Goal: Check status: Check status

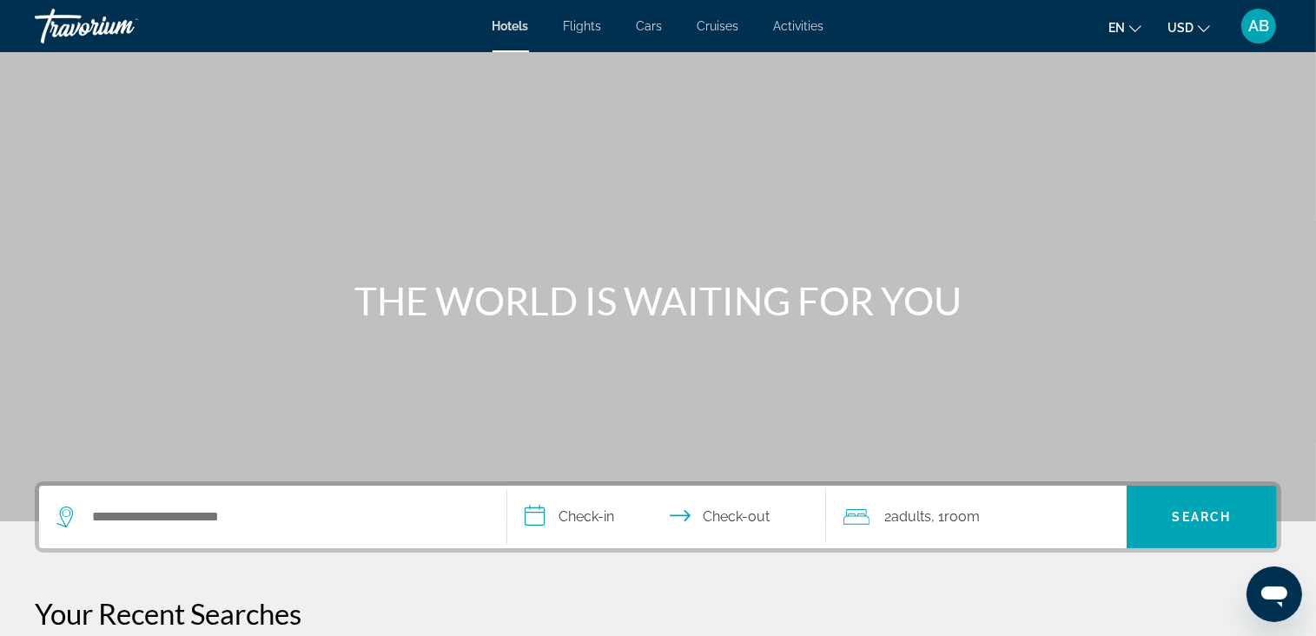
click at [1265, 16] on div "AB" at bounding box center [1259, 26] width 35 height 35
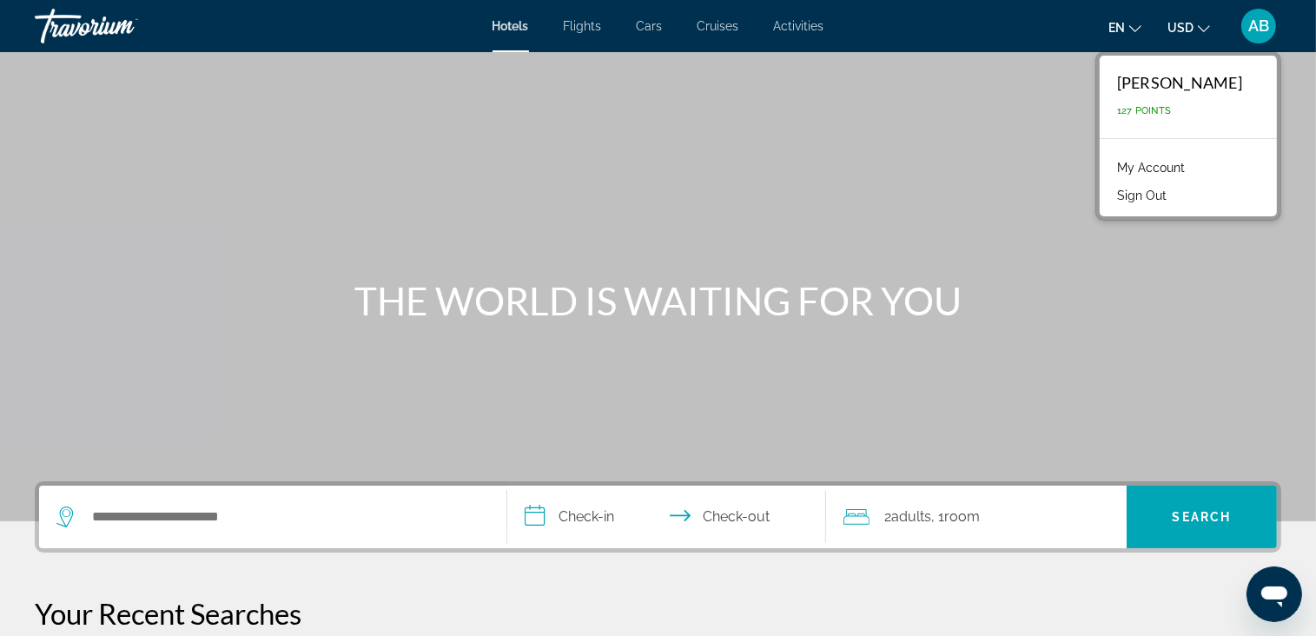
click at [1182, 162] on link "My Account" at bounding box center [1151, 167] width 85 height 23
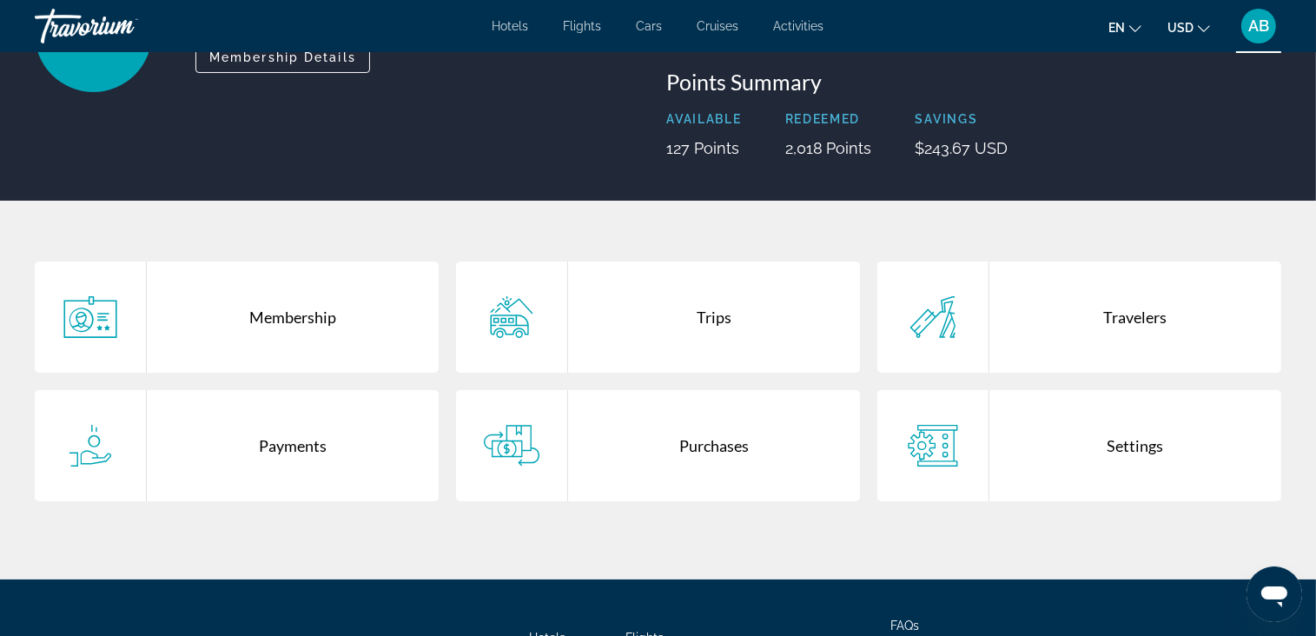
scroll to position [261, 0]
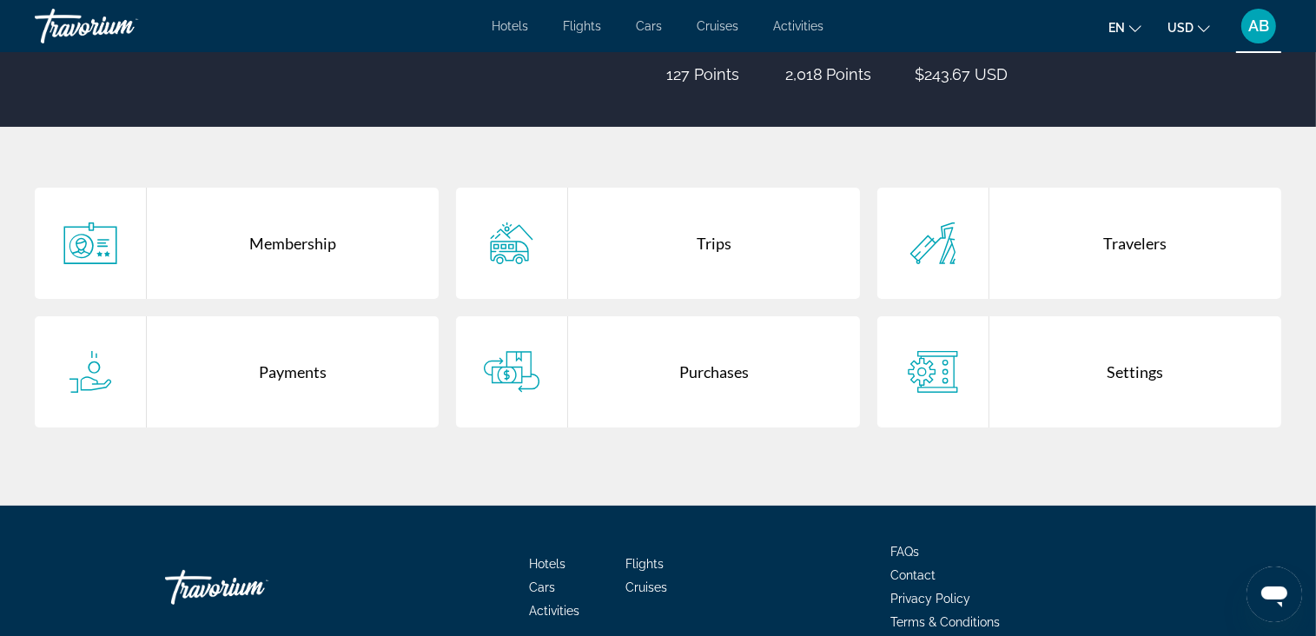
click at [674, 262] on div "Trips" at bounding box center [714, 243] width 292 height 111
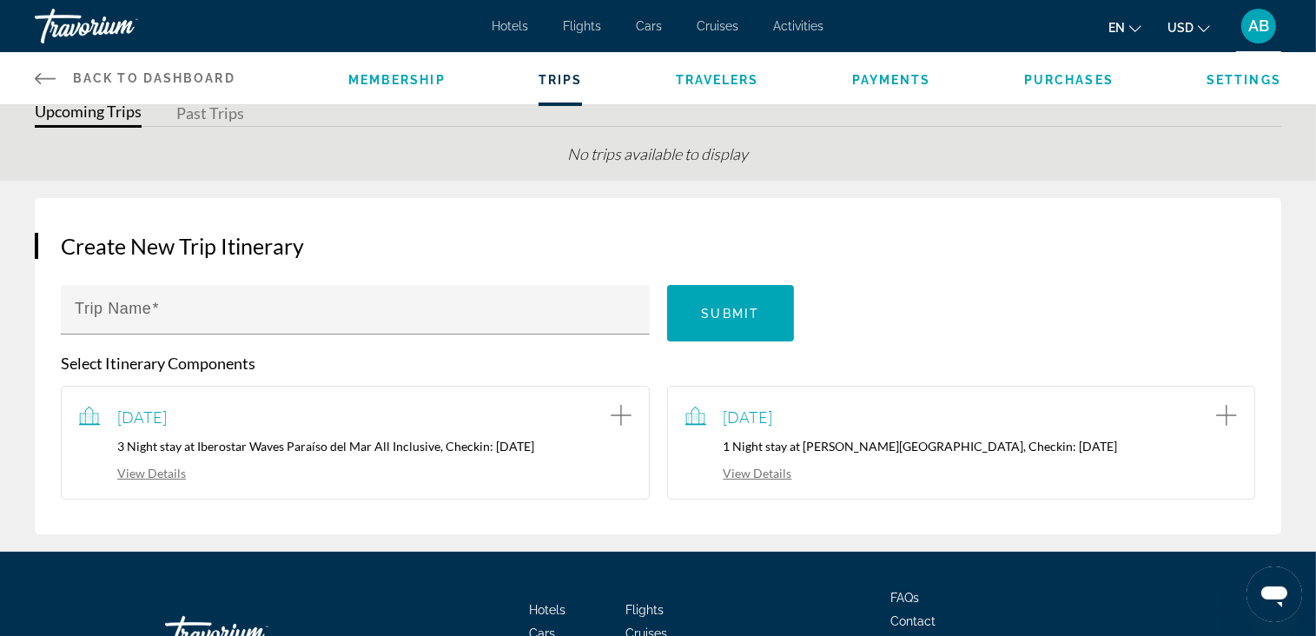
scroll to position [189, 0]
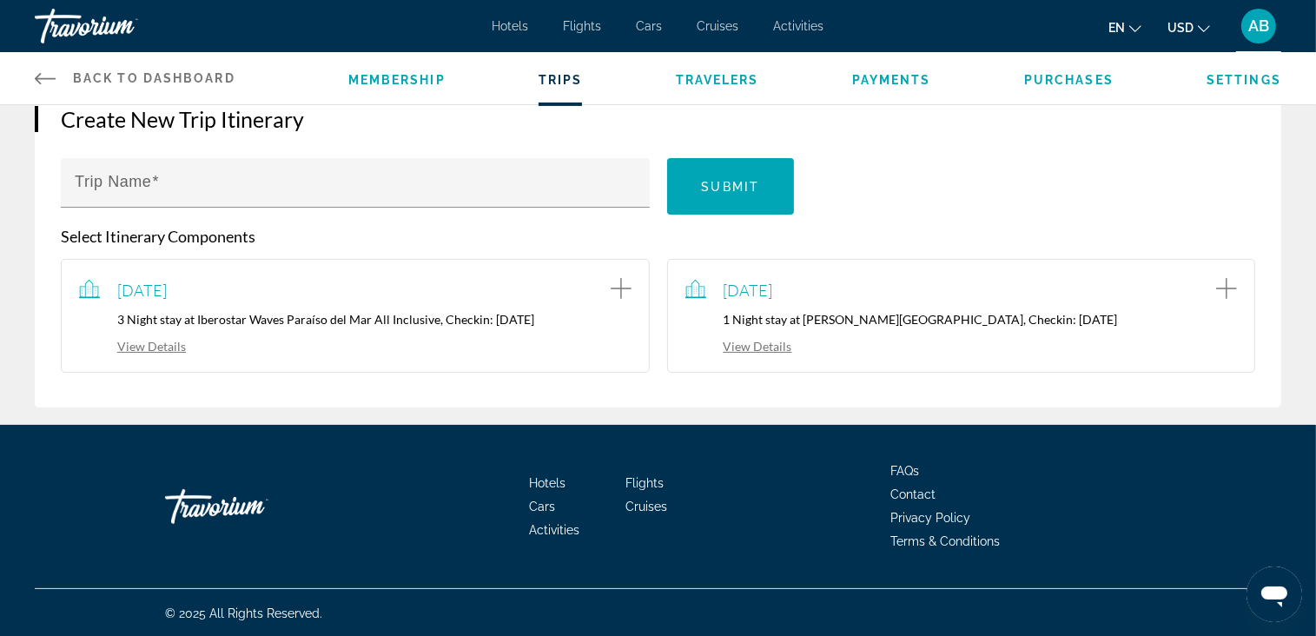
click at [162, 340] on link "View Details" at bounding box center [132, 346] width 107 height 15
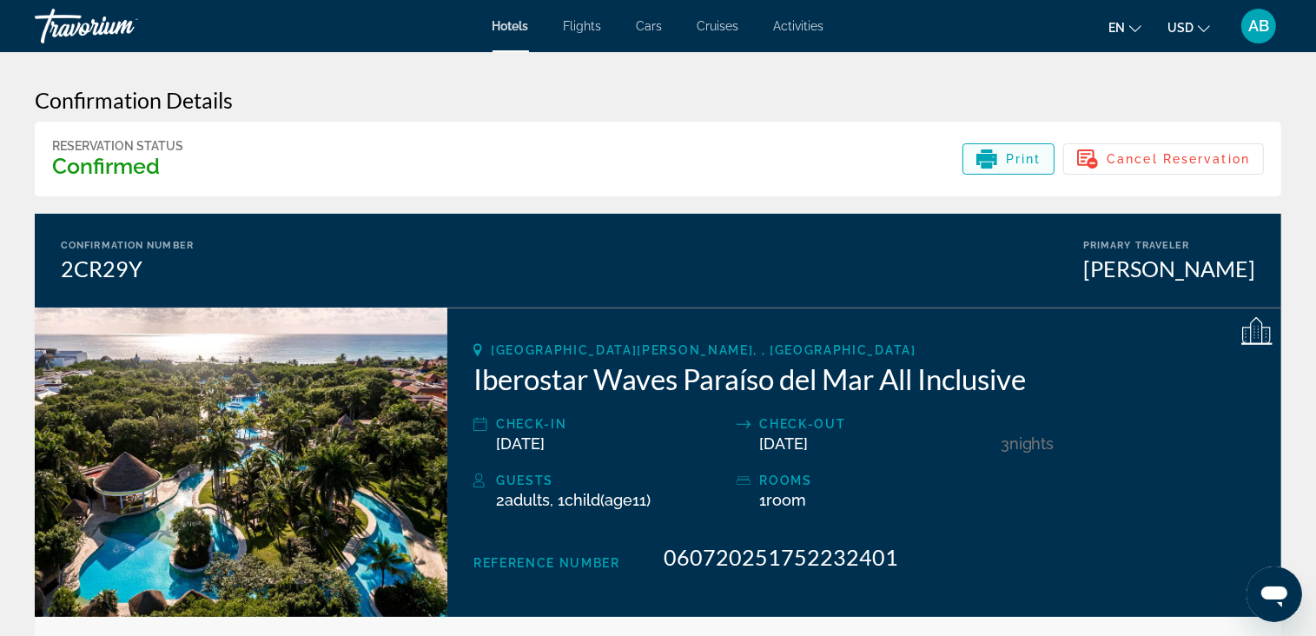
click at [1013, 162] on span "Print" at bounding box center [1024, 159] width 36 height 14
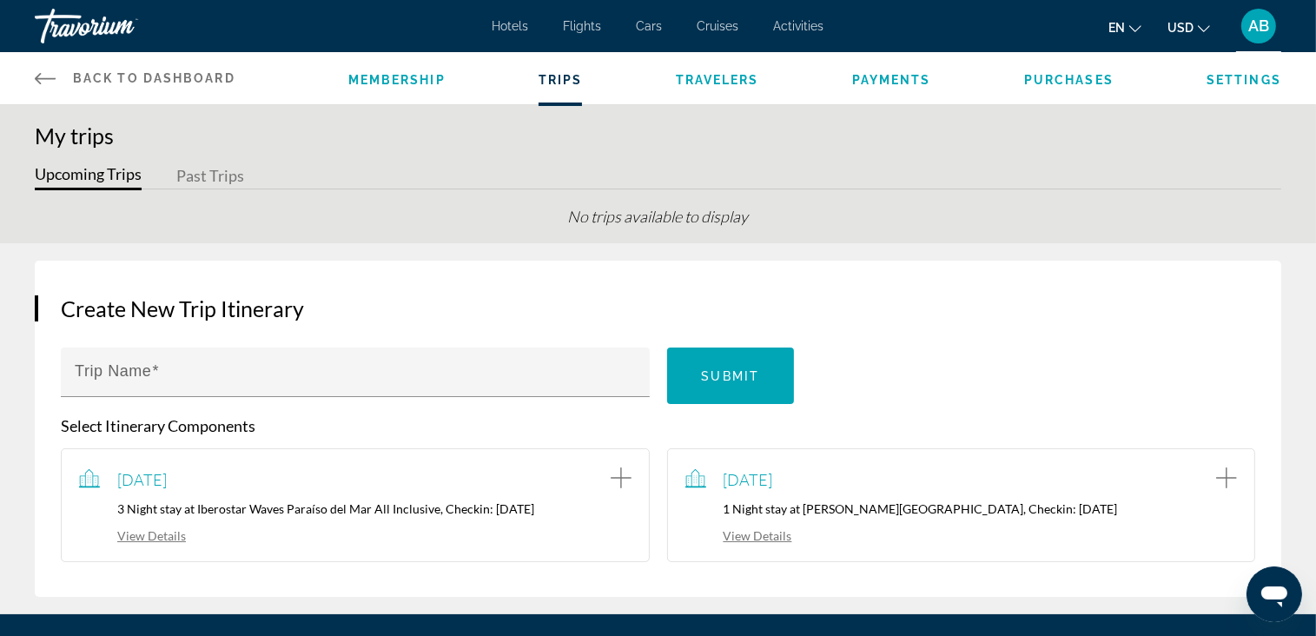
click at [774, 533] on link "View Details" at bounding box center [739, 535] width 107 height 15
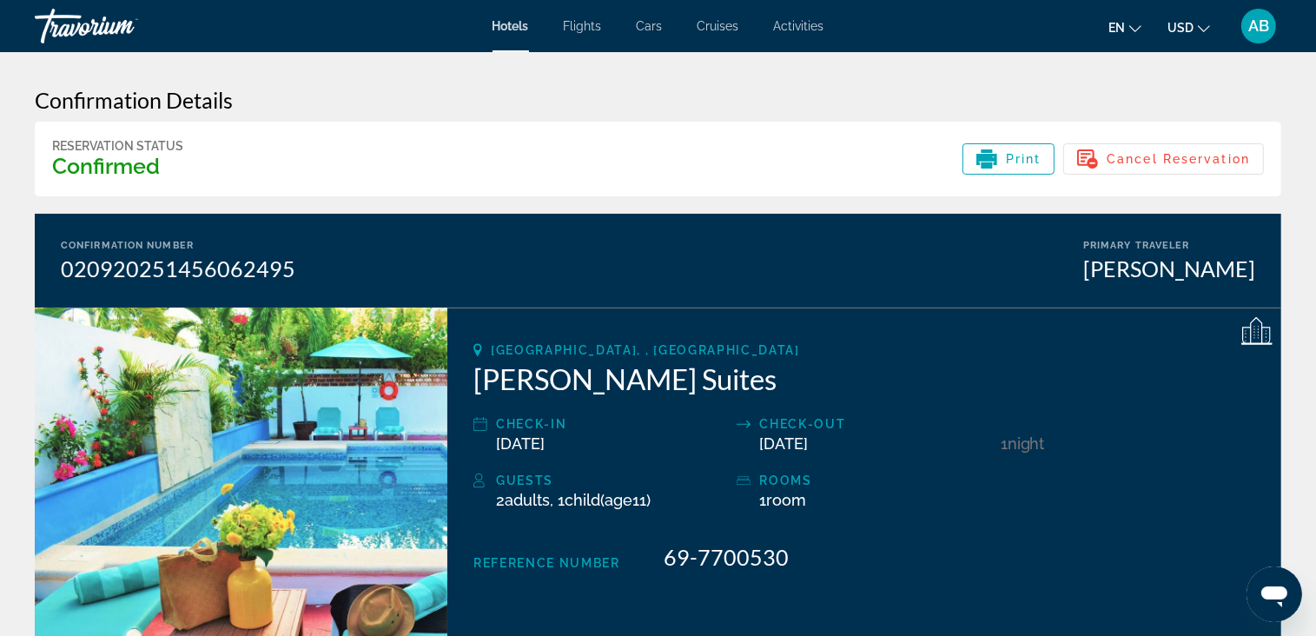
click at [991, 156] on icon "Main content" at bounding box center [987, 159] width 21 height 11
click at [998, 176] on span "Main content" at bounding box center [1009, 159] width 91 height 42
click at [998, 153] on div "Print" at bounding box center [1009, 159] width 65 height 21
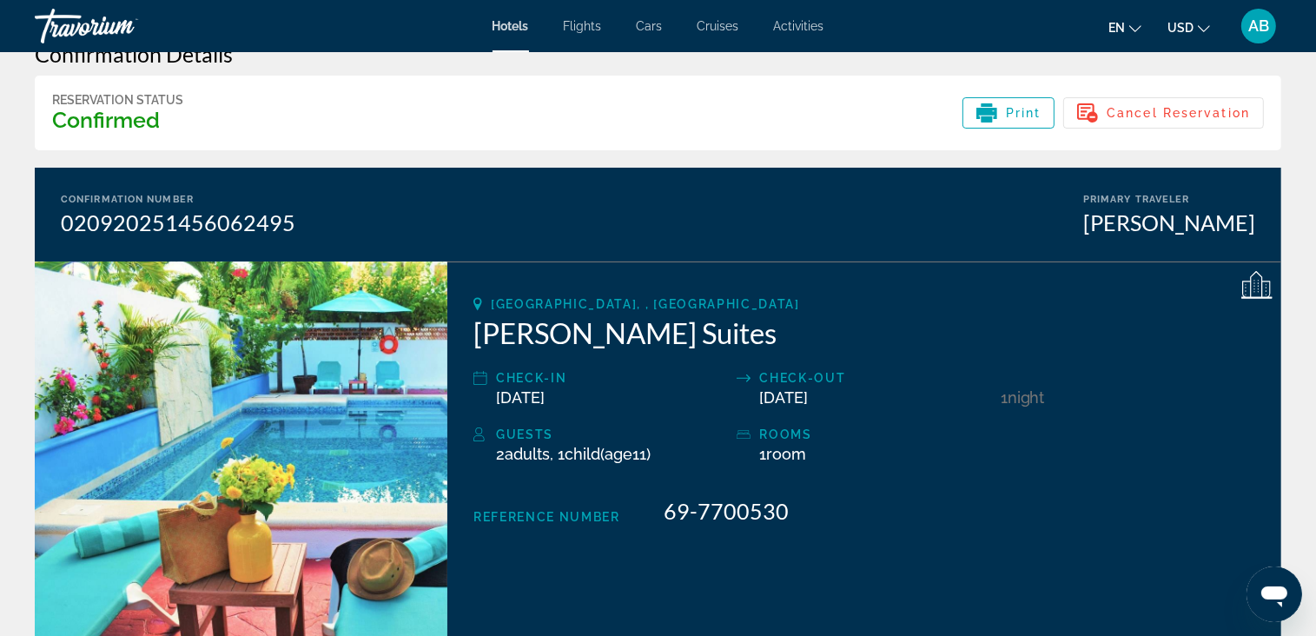
scroll to position [87, 0]
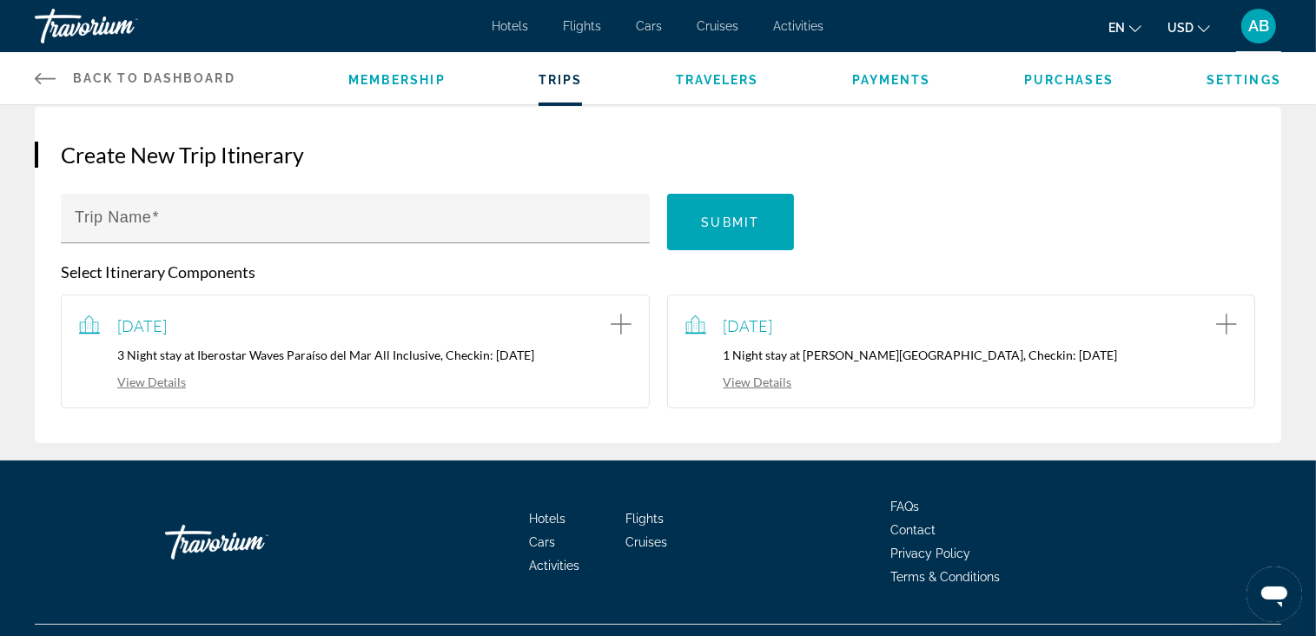
scroll to position [174, 0]
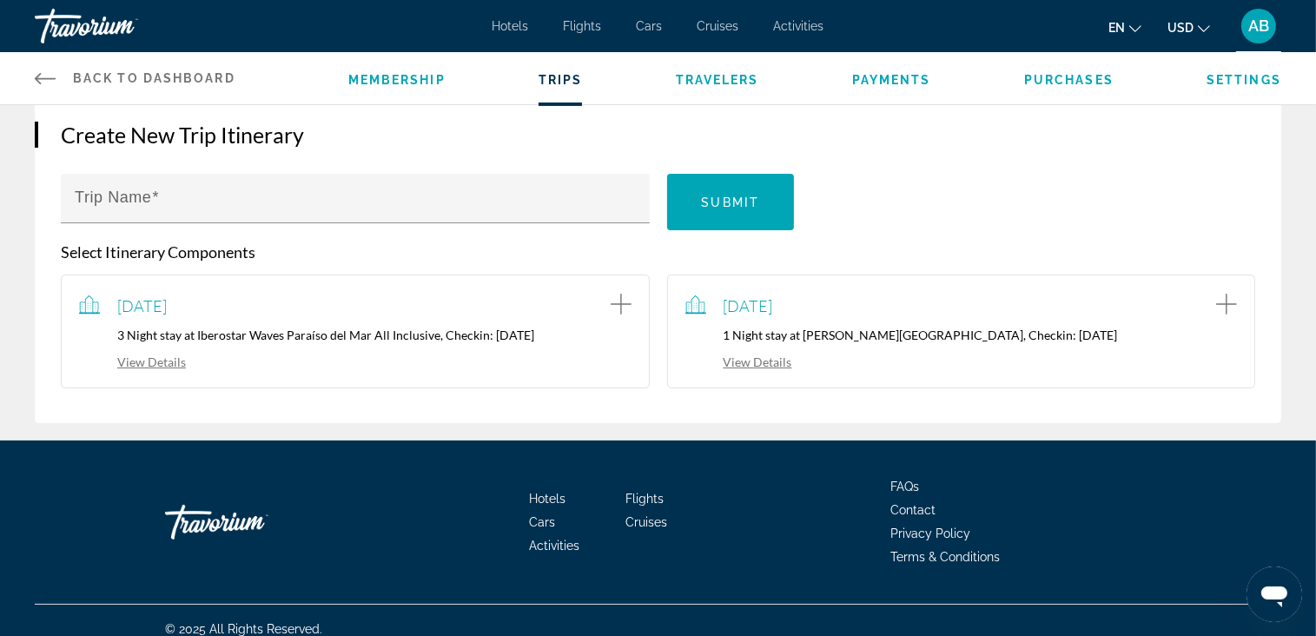
click at [41, 78] on icon "Main content" at bounding box center [45, 78] width 21 height 11
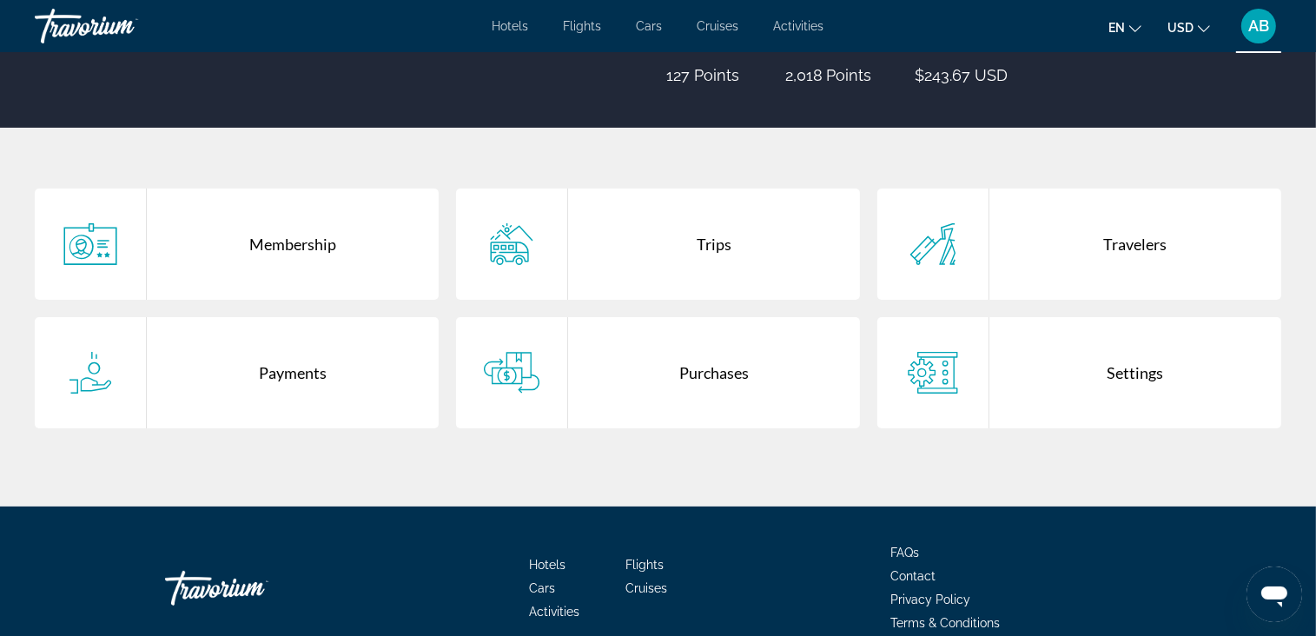
scroll to position [261, 0]
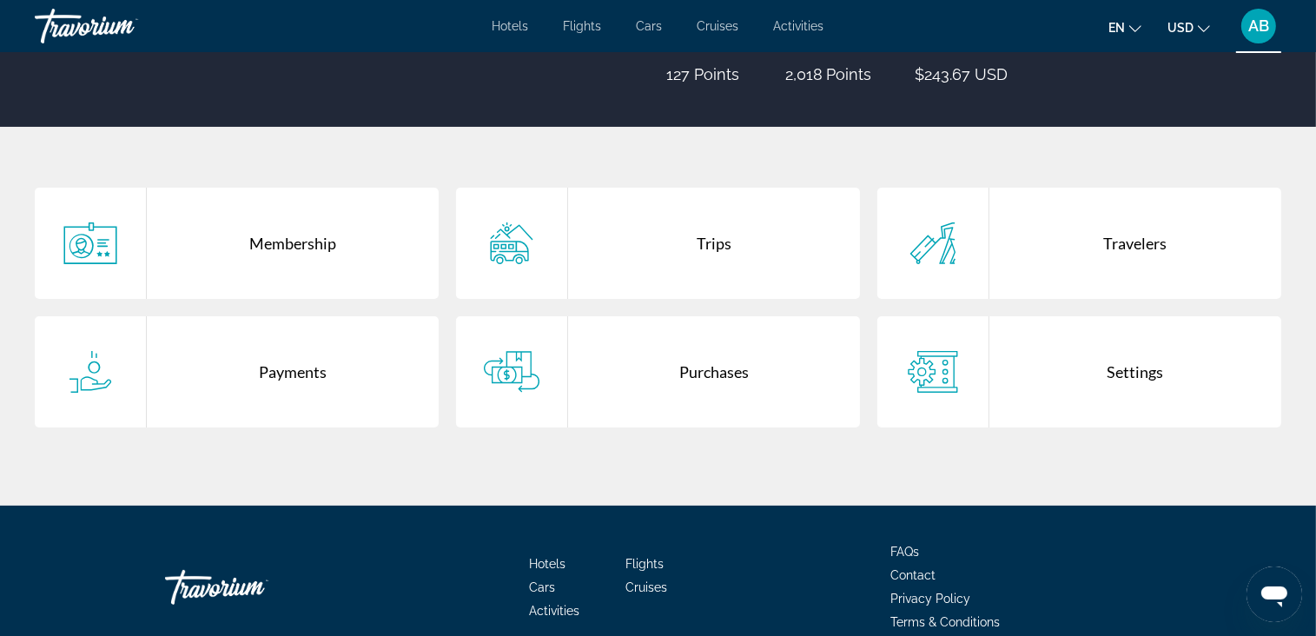
click at [1056, 249] on div "Travelers" at bounding box center [1136, 243] width 292 height 111
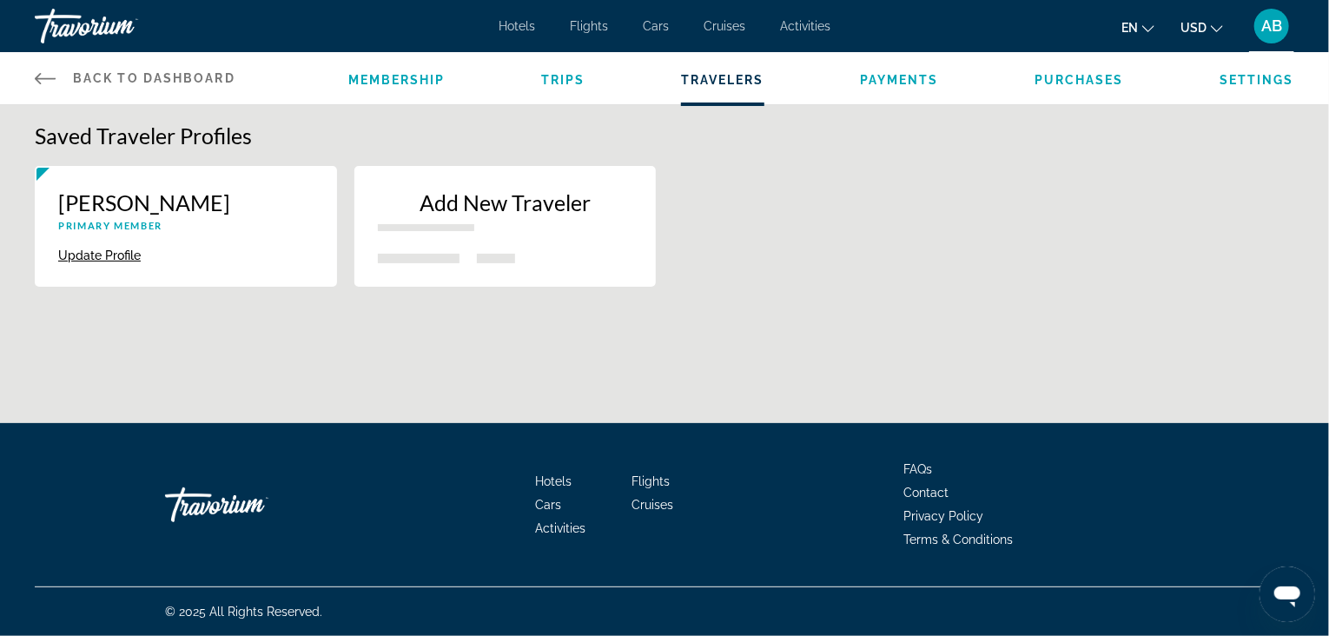
click at [35, 80] on icon "Main content" at bounding box center [45, 78] width 21 height 21
